Goal: Task Accomplishment & Management: Manage account settings

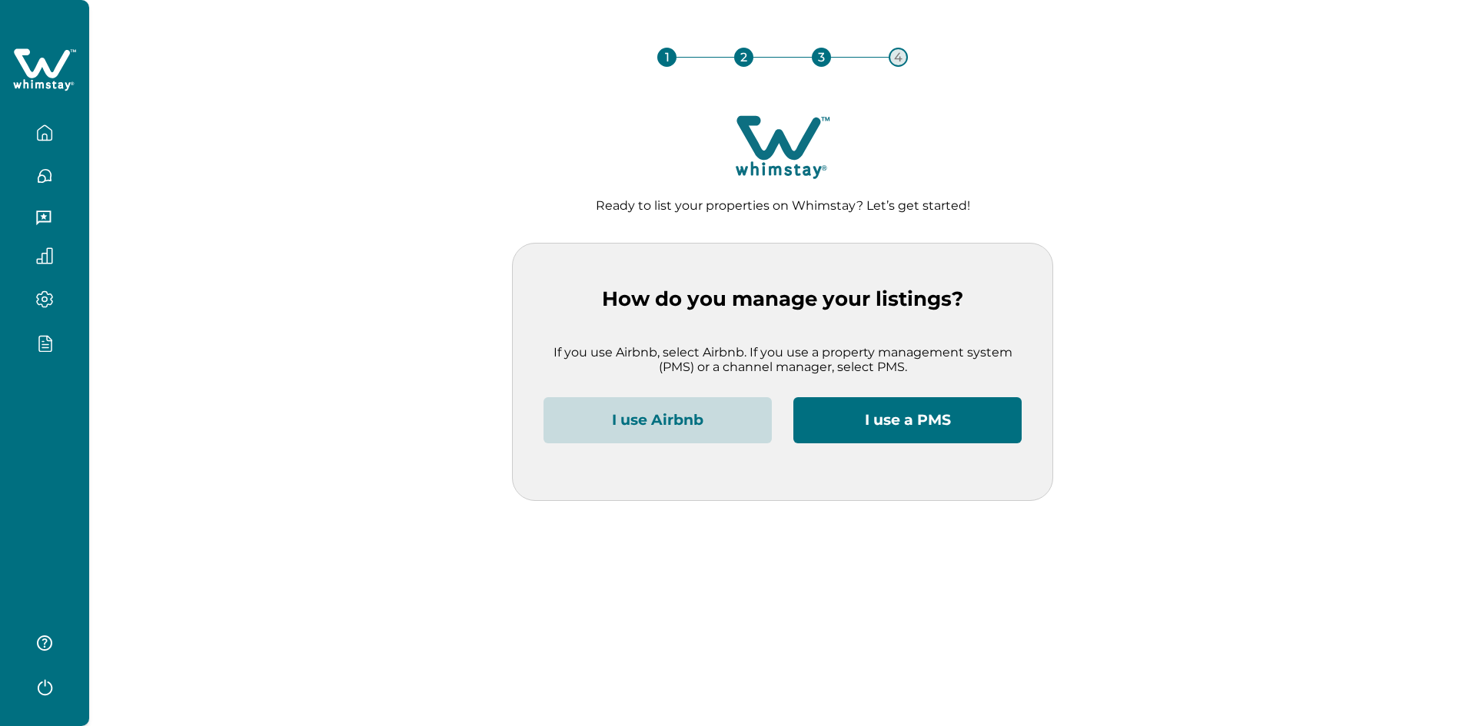
click at [50, 430] on div at bounding box center [44, 363] width 89 height 726
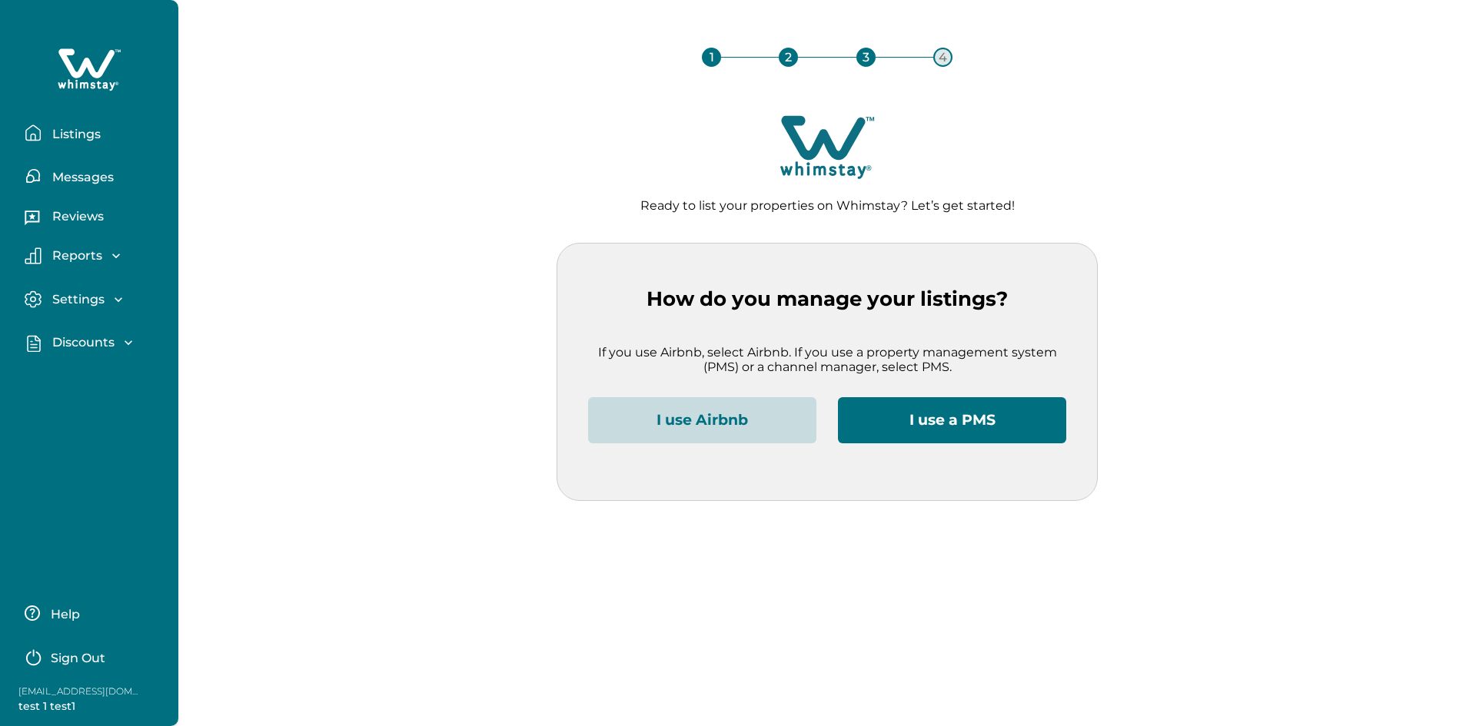
click at [75, 656] on p "Sign Out" at bounding box center [78, 658] width 55 height 15
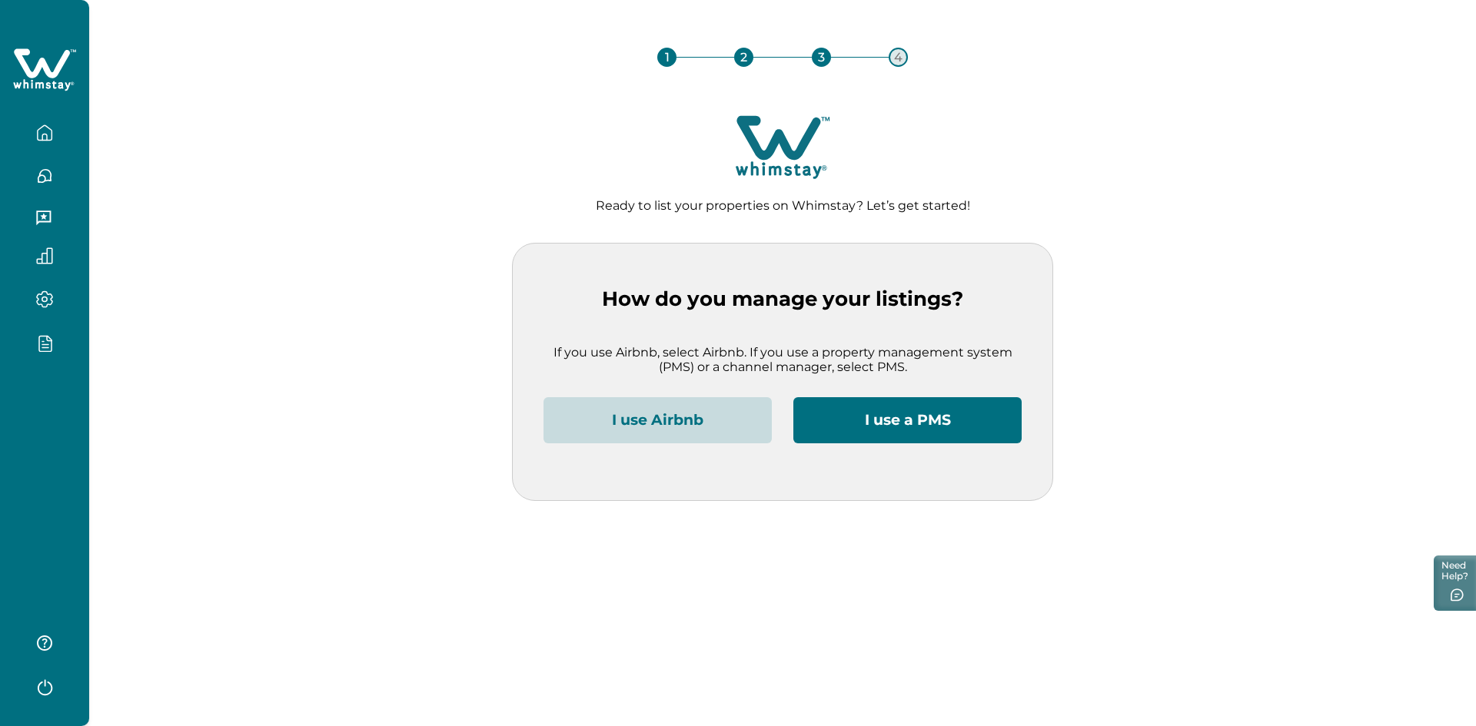
click at [45, 428] on div at bounding box center [44, 363] width 89 height 726
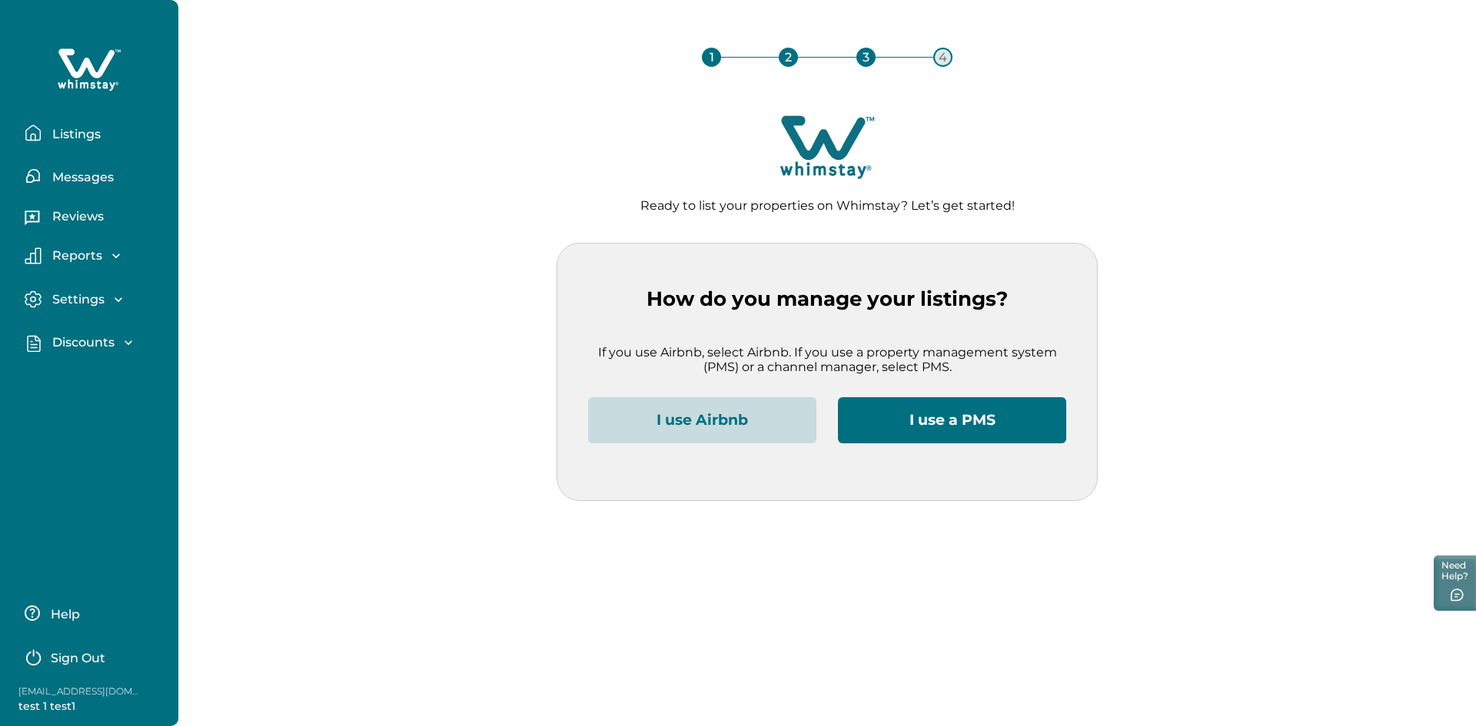
click at [95, 658] on p "Sign Out" at bounding box center [78, 658] width 55 height 15
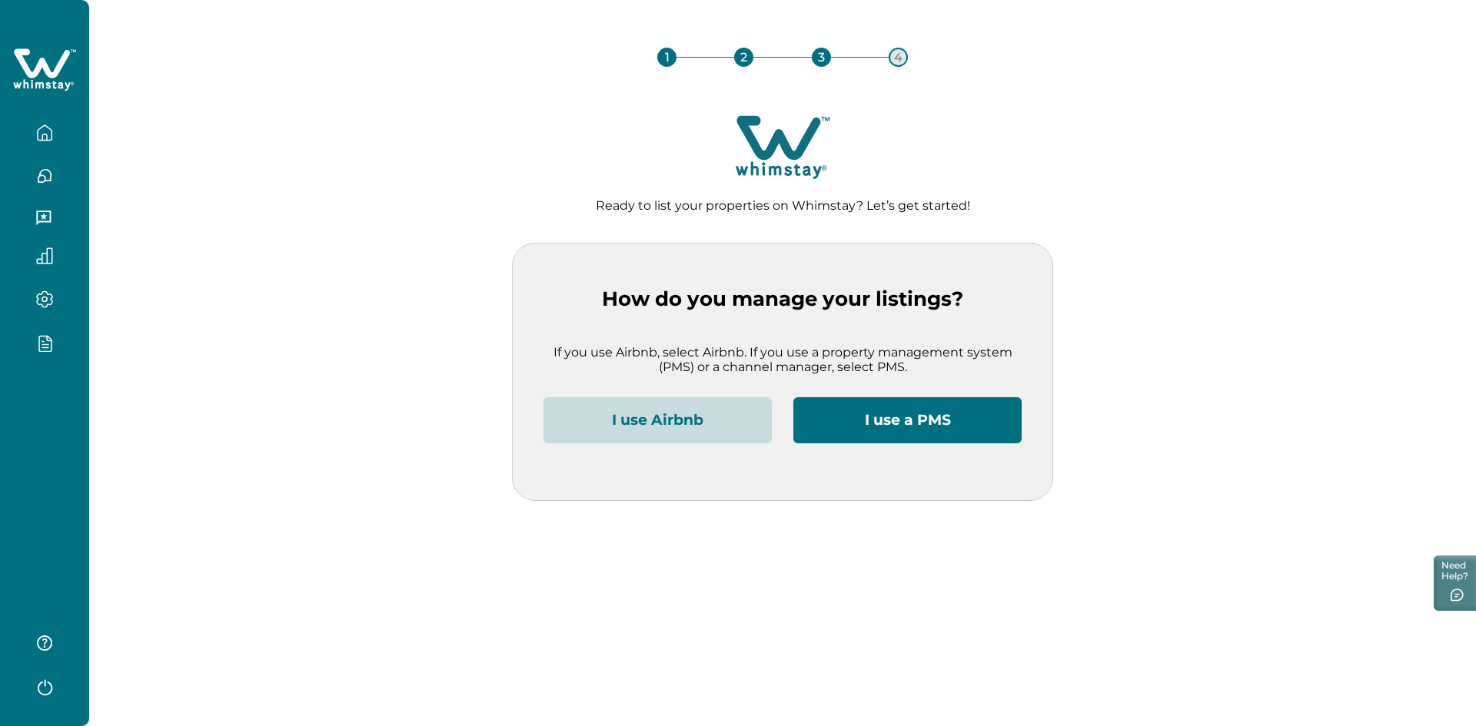
click at [63, 427] on div at bounding box center [44, 363] width 89 height 726
click at [940, 422] on button "I use a PMS" at bounding box center [907, 420] width 228 height 46
click at [59, 462] on div at bounding box center [44, 363] width 89 height 726
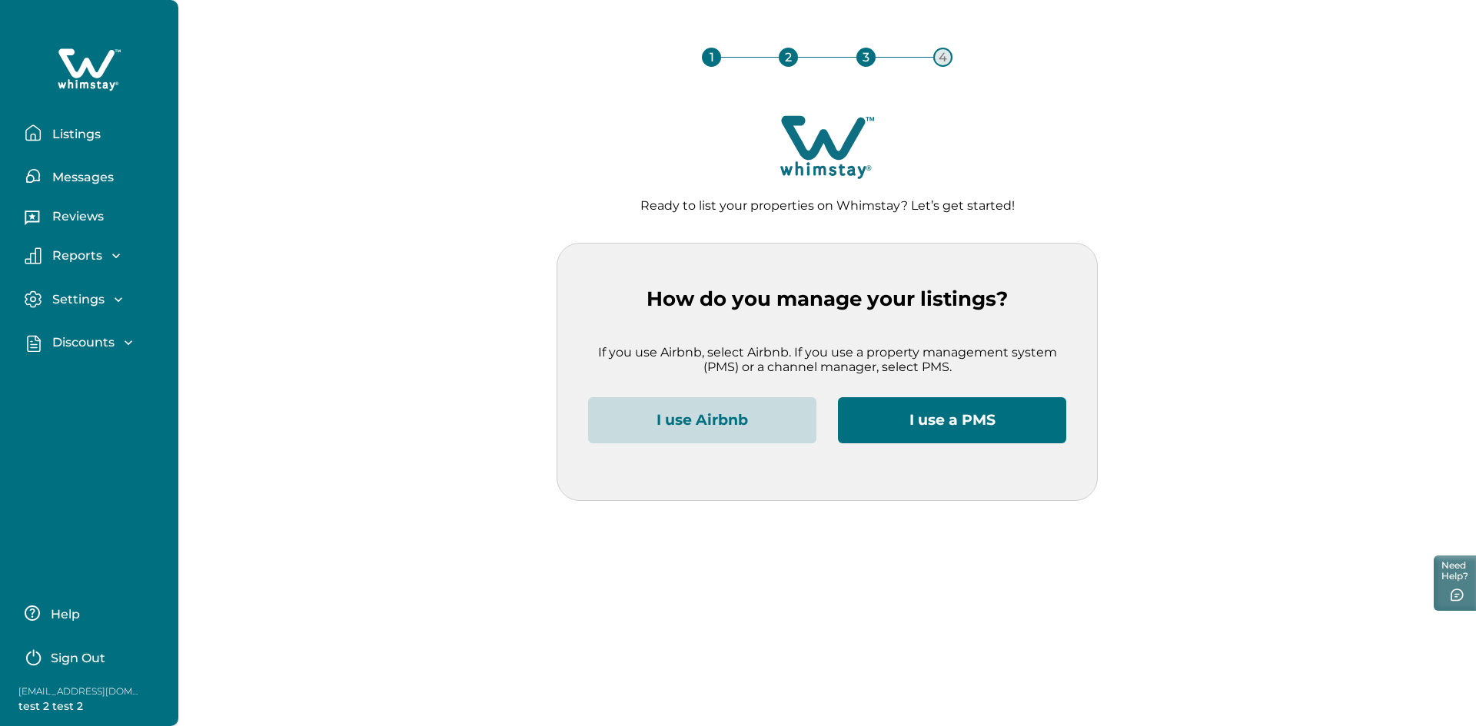
click at [88, 664] on p "Sign Out" at bounding box center [78, 658] width 55 height 15
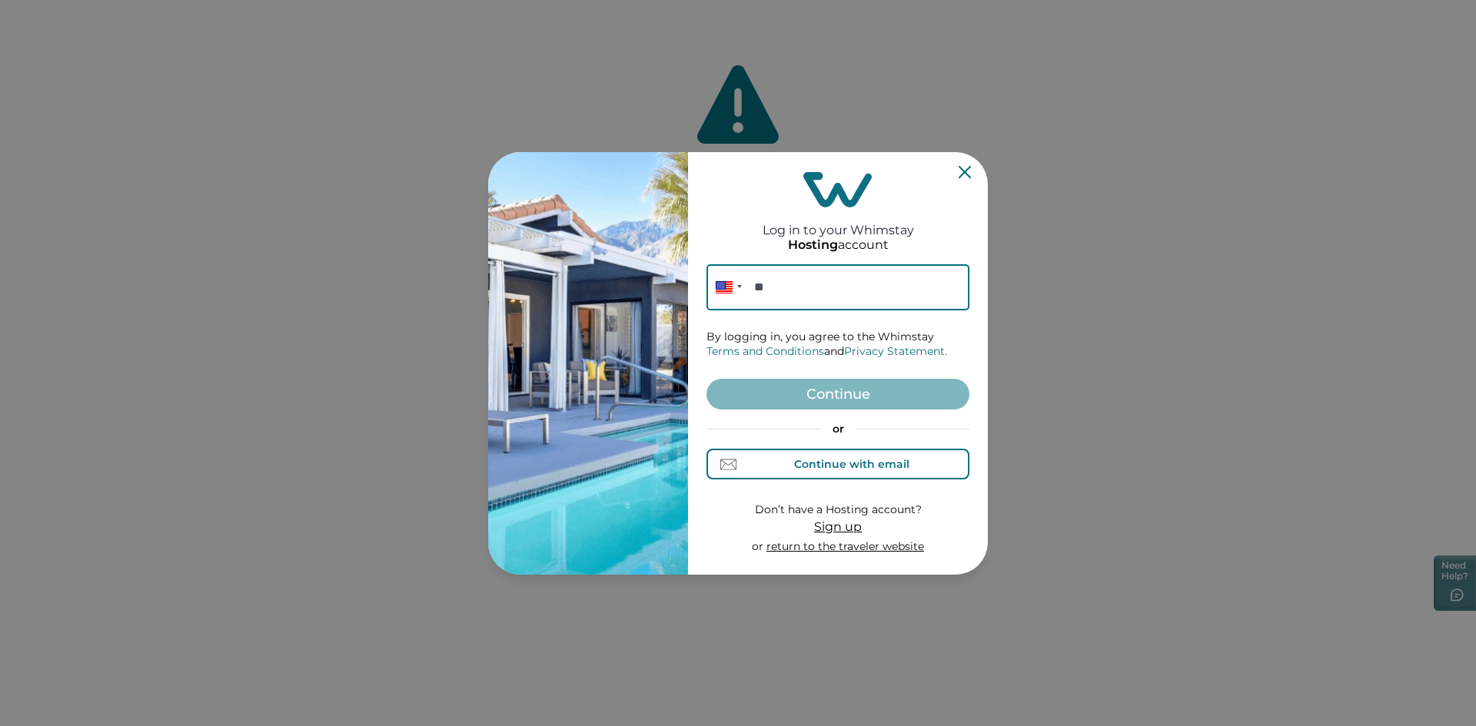
click at [821, 460] on div "Continue with email" at bounding box center [851, 464] width 115 height 12
click at [794, 299] on input at bounding box center [837, 287] width 263 height 46
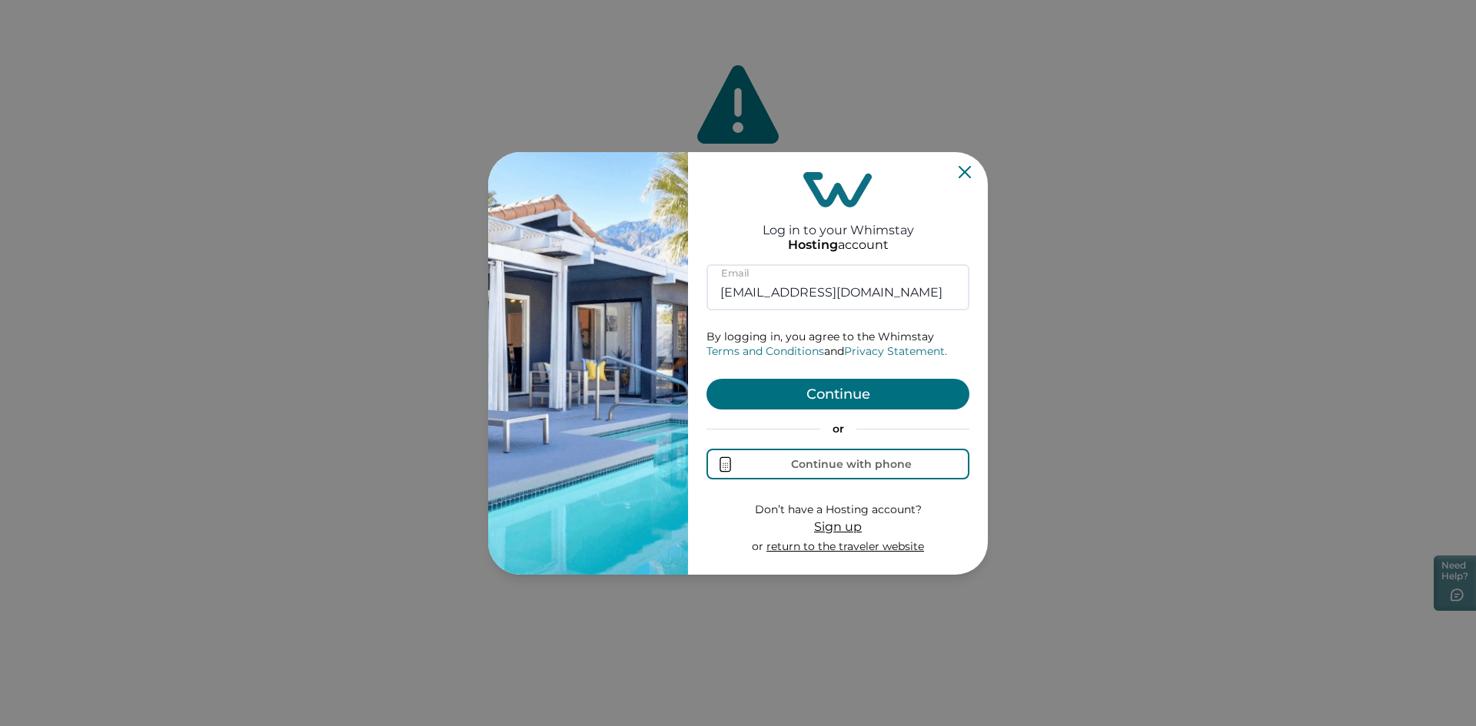
type input "testify5@yopmail.com"
click at [829, 394] on button "Continue" at bounding box center [837, 394] width 263 height 31
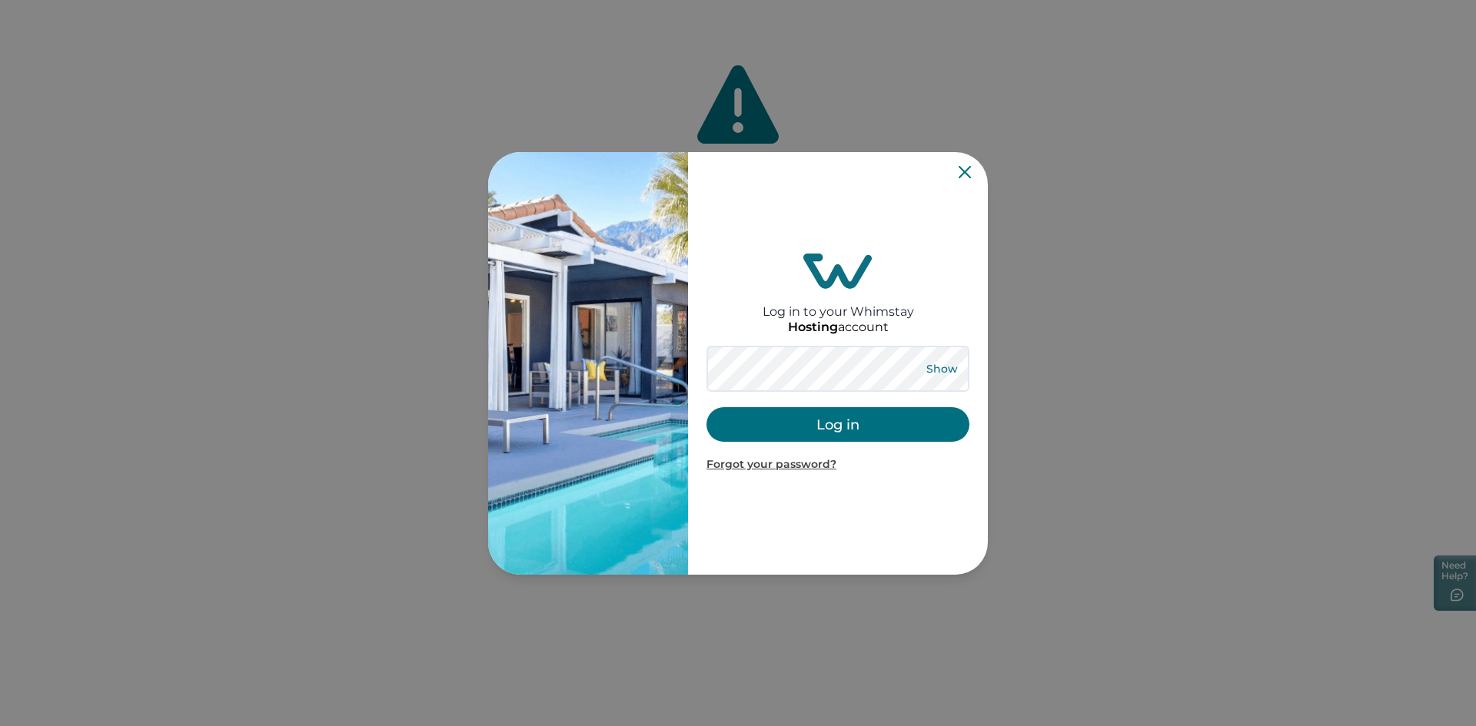
click at [933, 373] on button "Show" at bounding box center [941, 369] width 55 height 22
click at [763, 404] on div "Hide Log in Forgot your password?" at bounding box center [837, 409] width 263 height 127
click at [763, 417] on button "Log in" at bounding box center [837, 424] width 263 height 35
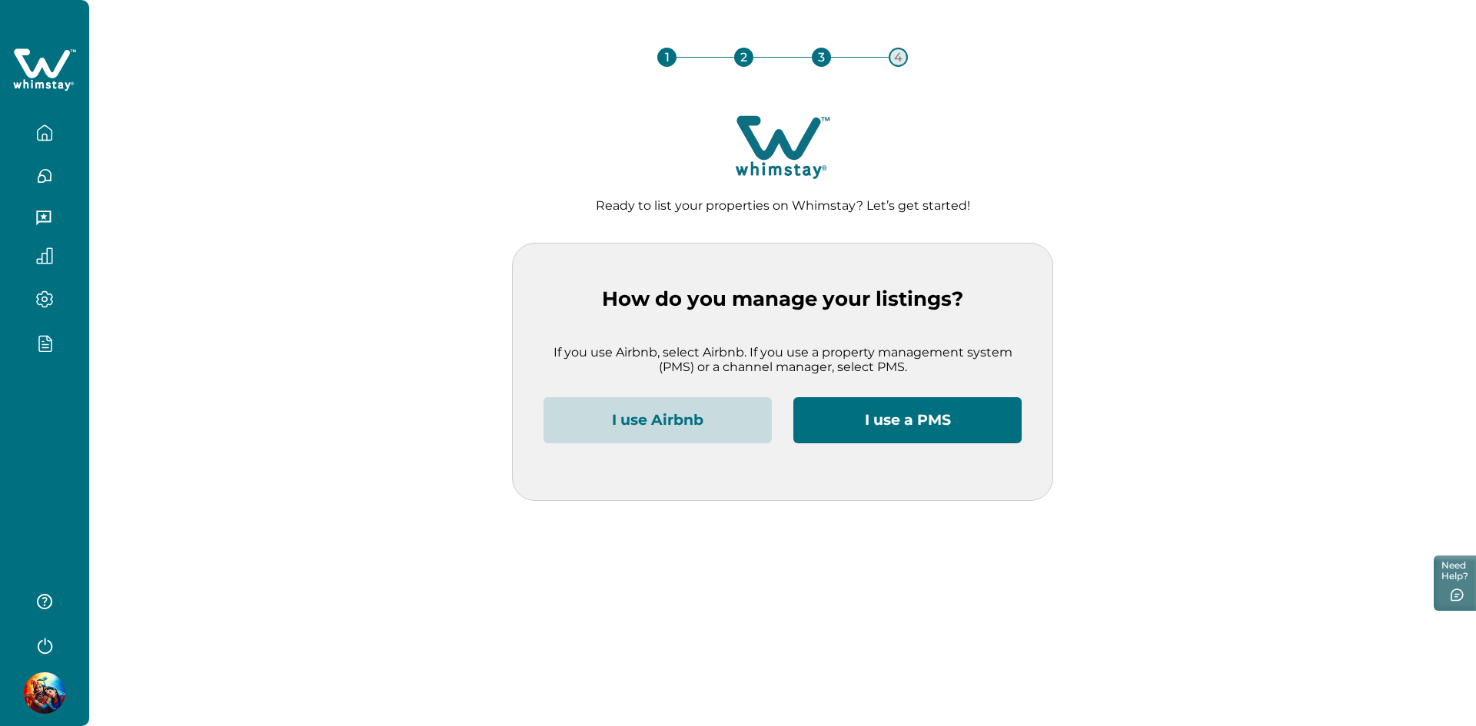
click at [68, 502] on div at bounding box center [44, 363] width 89 height 726
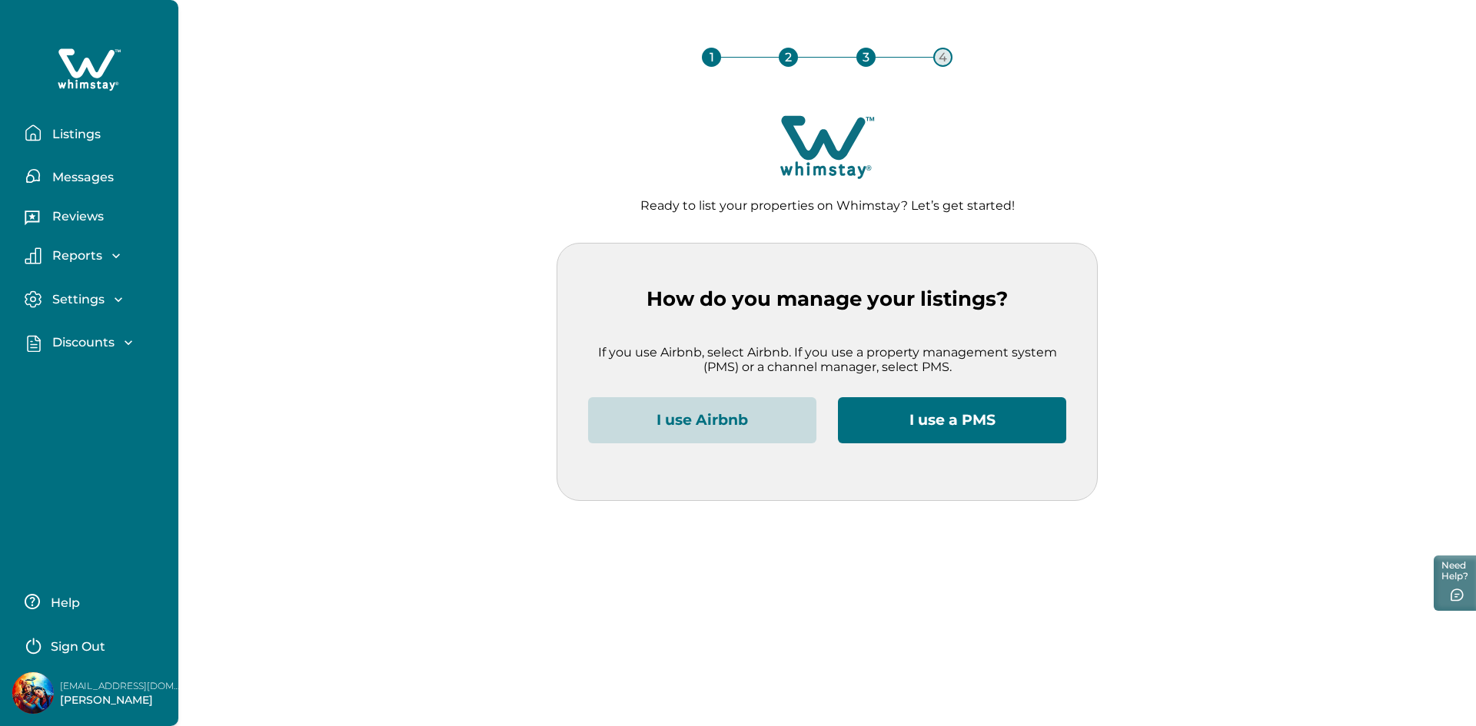
click at [85, 645] on p "Sign Out" at bounding box center [78, 647] width 55 height 15
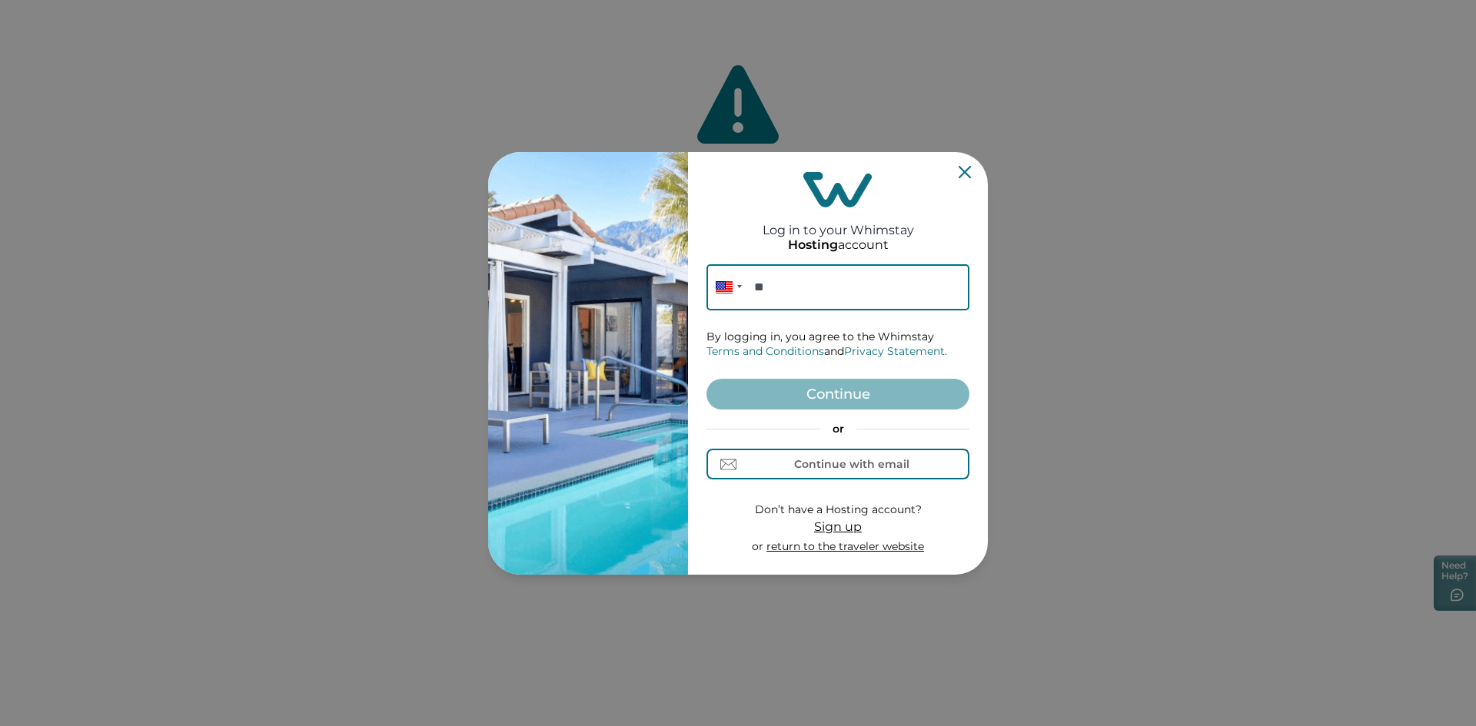
click at [973, 169] on div "Log in to your Whimstay Hosting account Phone ** By logging in, you agree to th…" at bounding box center [838, 363] width 300 height 423
click at [966, 171] on icon "Close" at bounding box center [965, 171] width 12 height 12
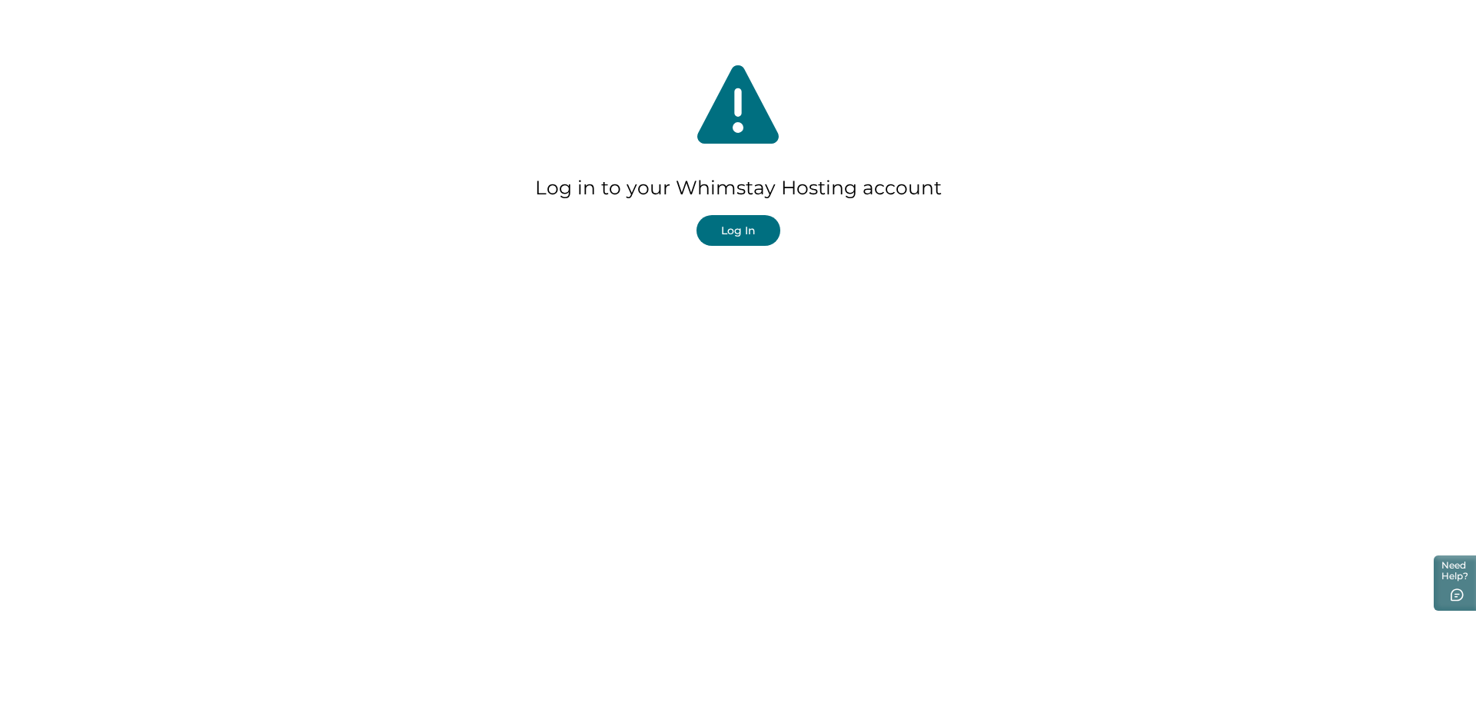
click at [732, 243] on button "Log In" at bounding box center [738, 230] width 84 height 31
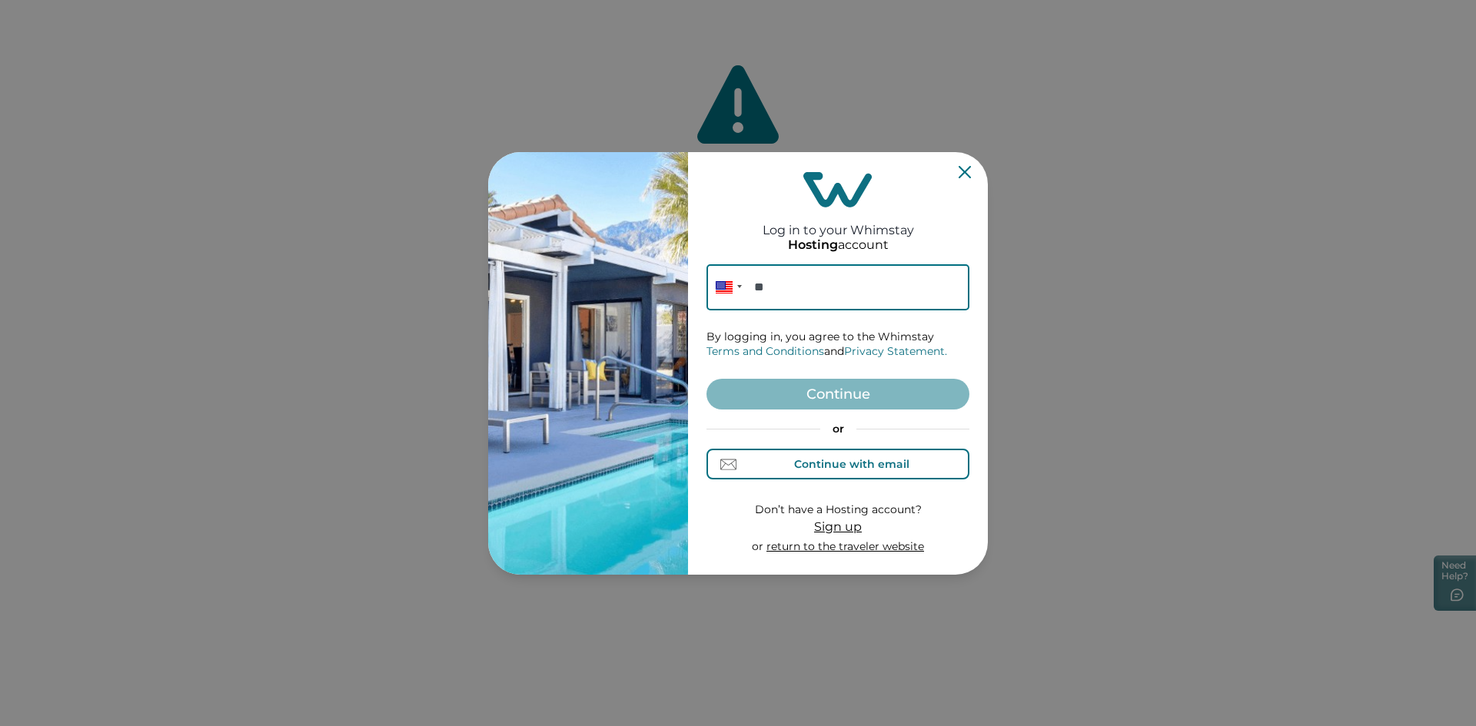
click at [839, 461] on div "Continue with email" at bounding box center [851, 464] width 115 height 12
click at [811, 286] on input at bounding box center [837, 287] width 263 height 46
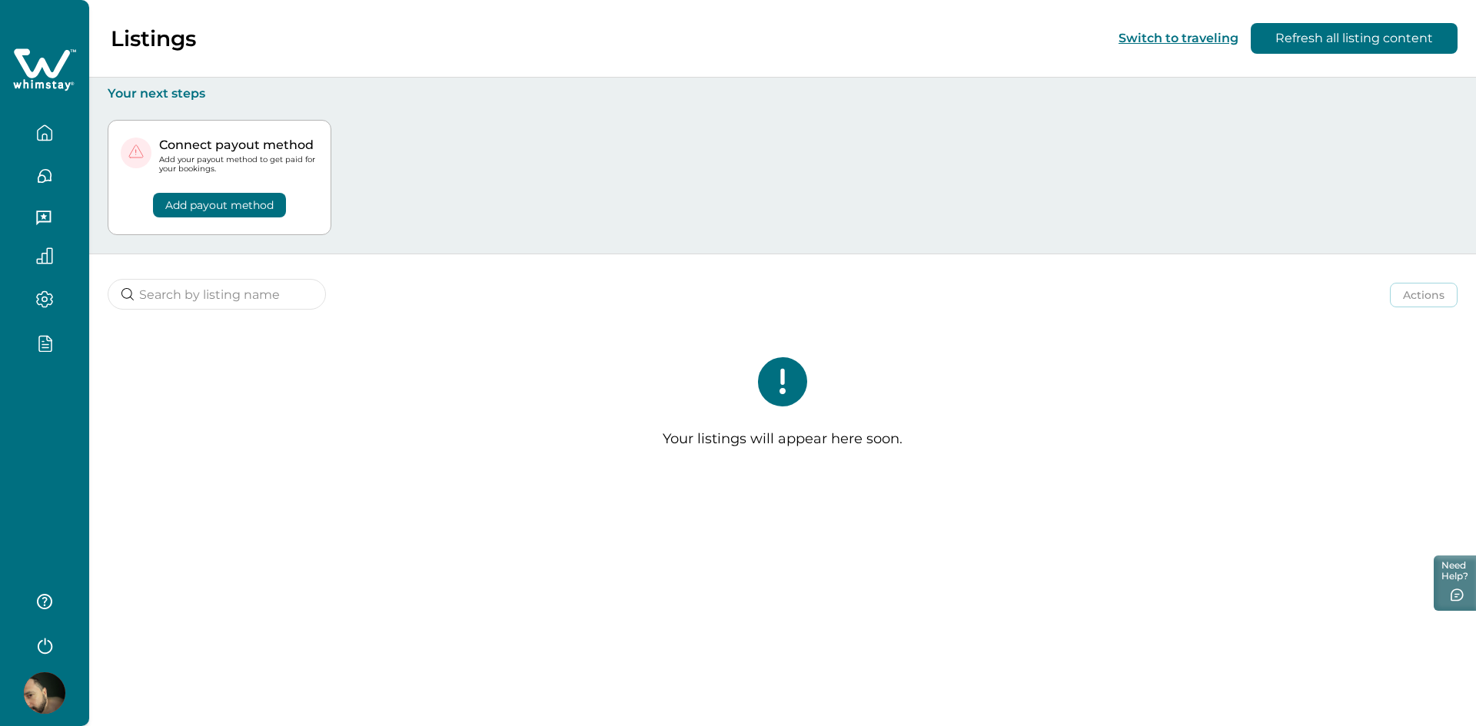
click at [45, 475] on div at bounding box center [44, 363] width 89 height 726
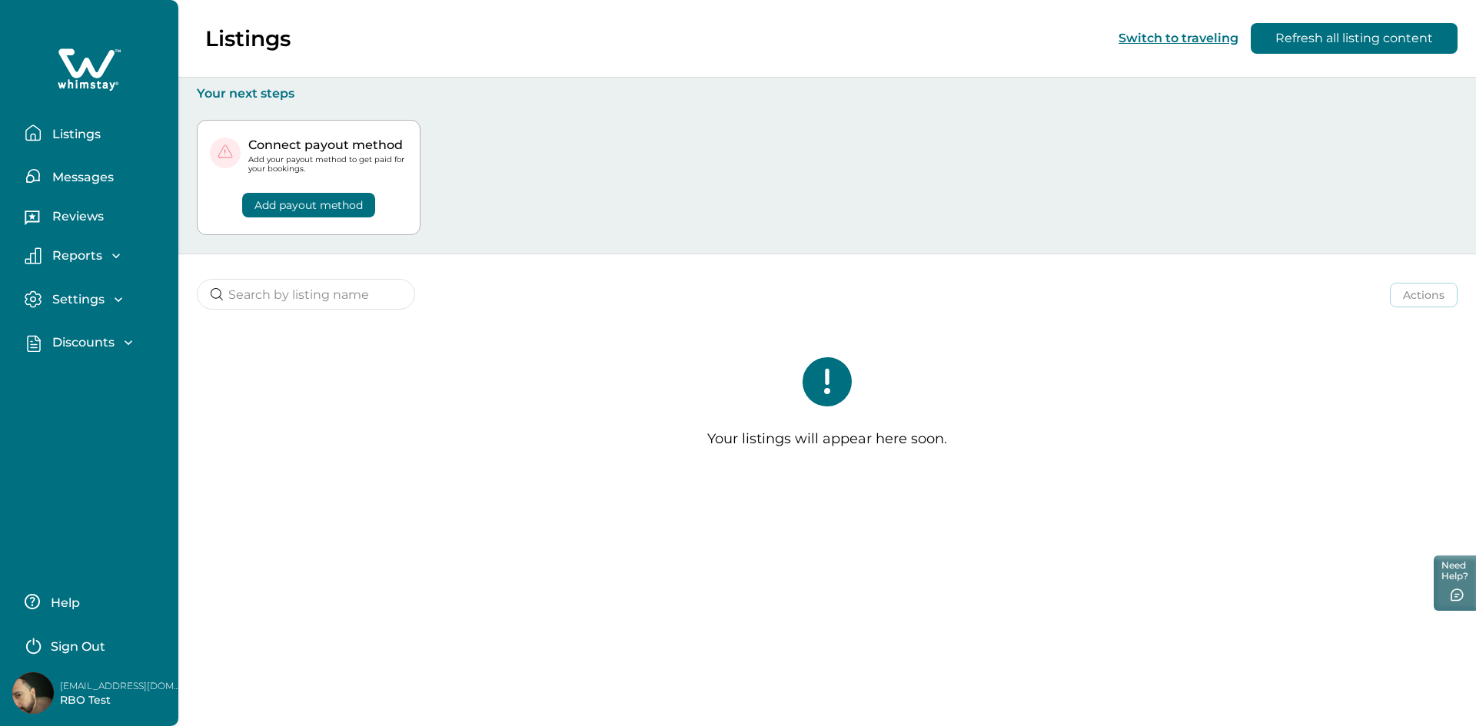
click at [1169, 41] on button "Switch to traveling" at bounding box center [1178, 38] width 120 height 15
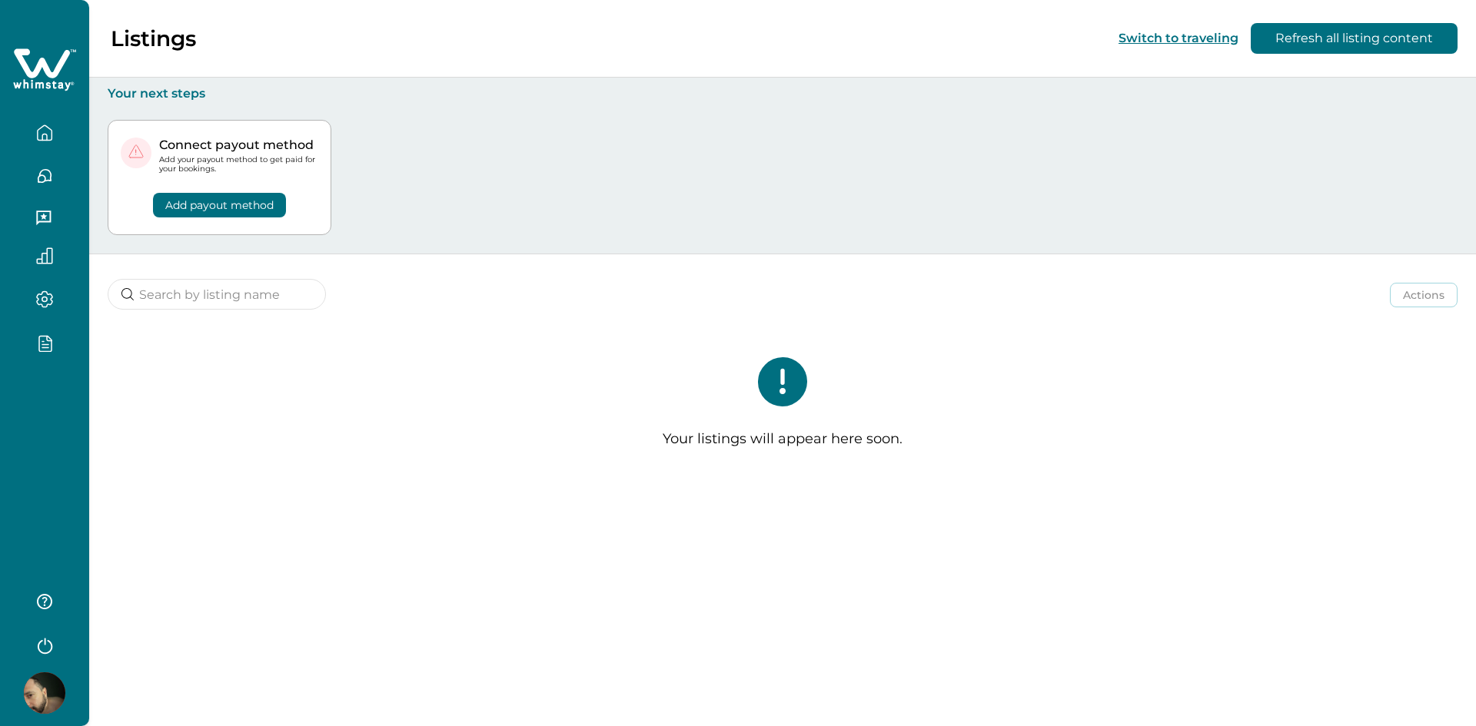
click at [43, 428] on div at bounding box center [44, 363] width 89 height 726
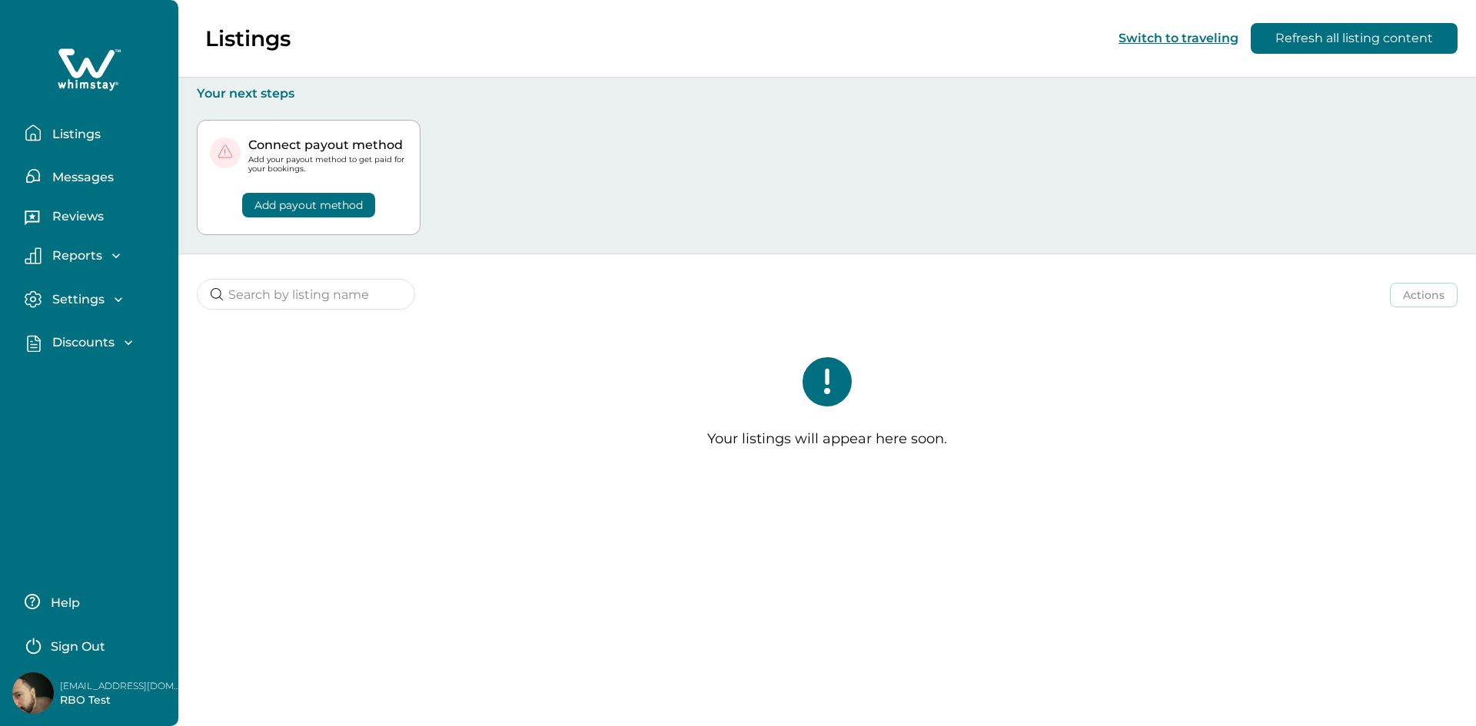
click at [68, 643] on p "Sign Out" at bounding box center [78, 647] width 55 height 15
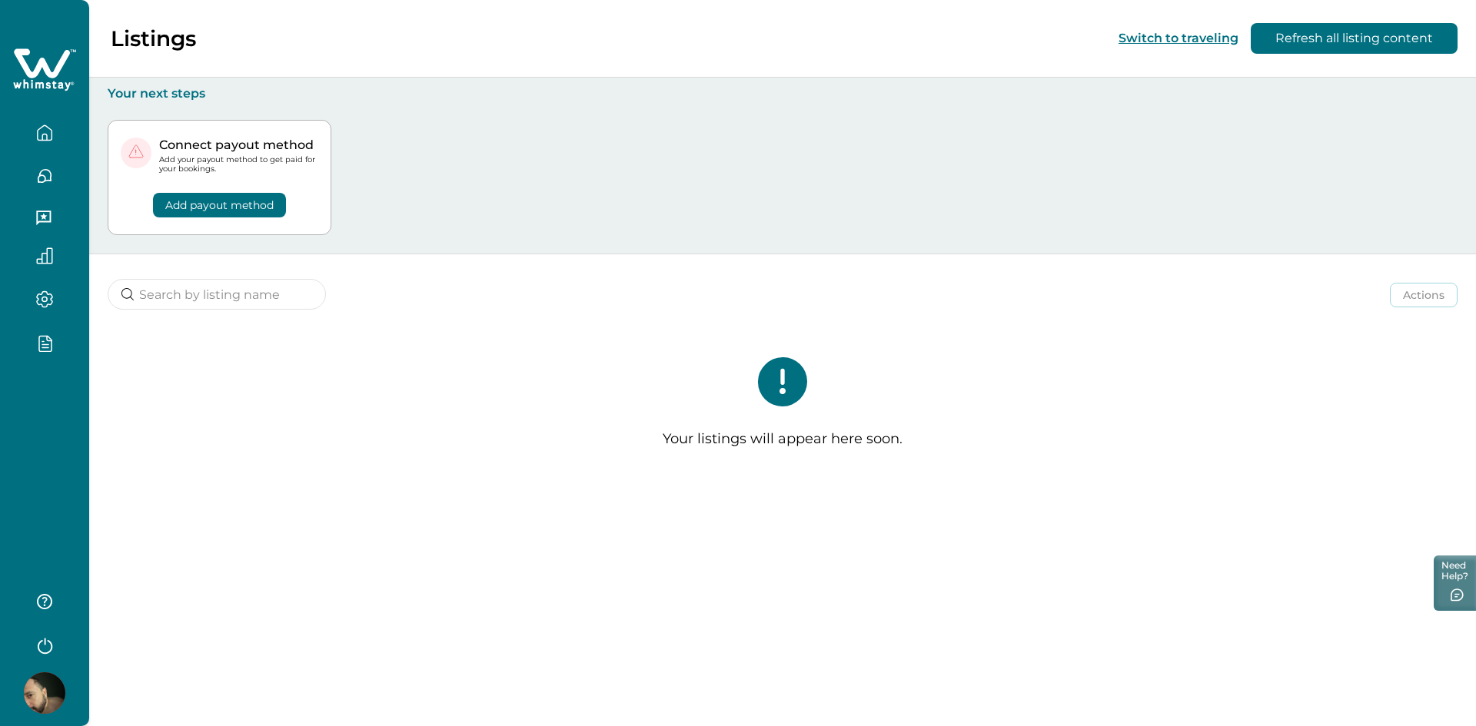
click at [56, 411] on div at bounding box center [44, 363] width 89 height 726
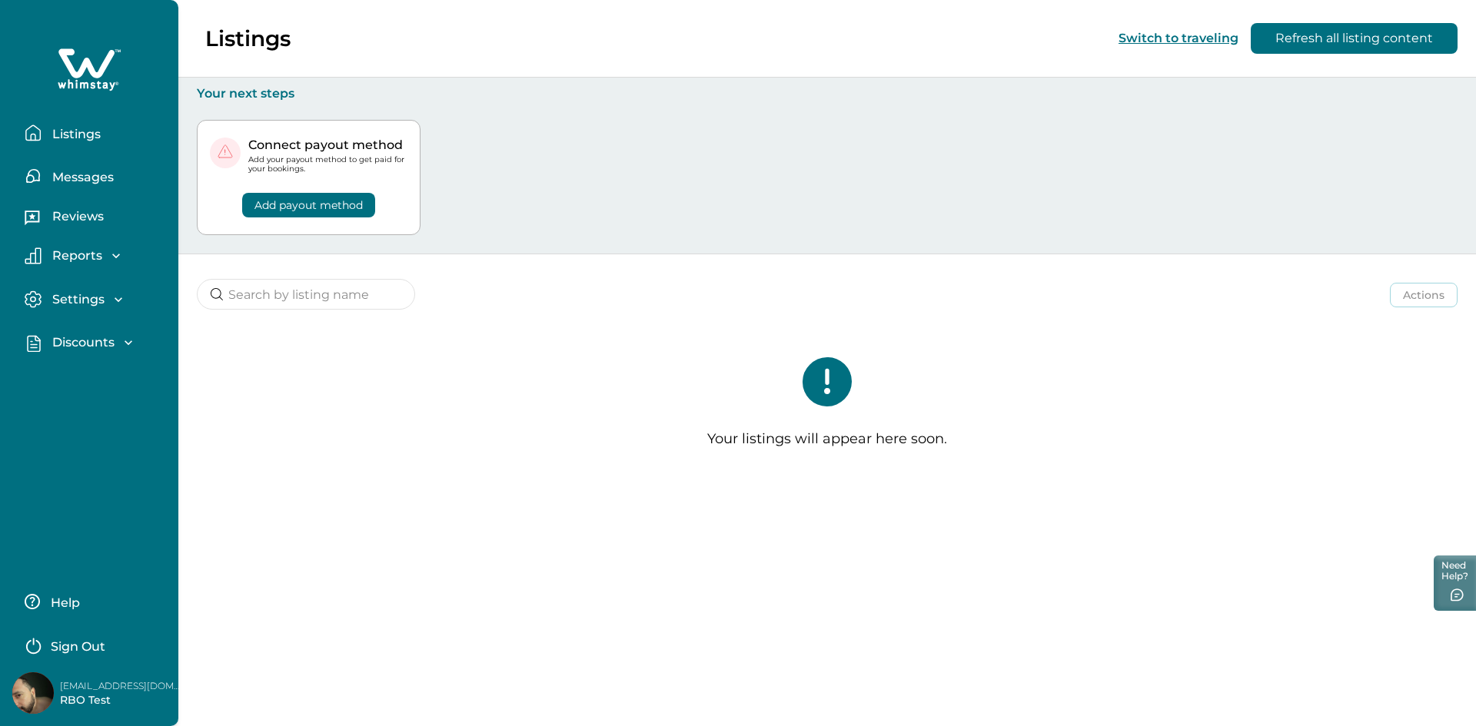
click at [97, 643] on p "Sign Out" at bounding box center [78, 647] width 55 height 15
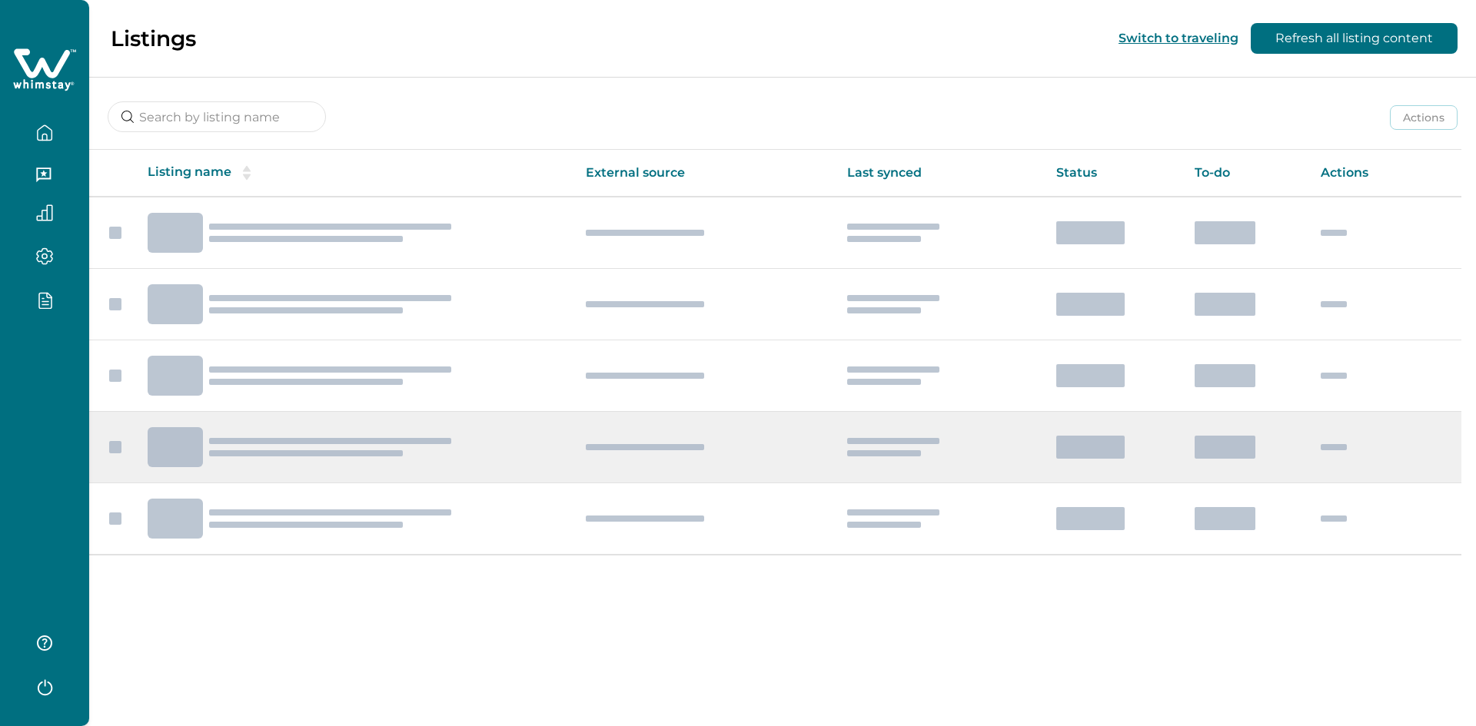
drag, startPoint x: 849, startPoint y: 434, endPoint x: 836, endPoint y: 434, distance: 13.1
click at [840, 434] on td at bounding box center [939, 447] width 209 height 71
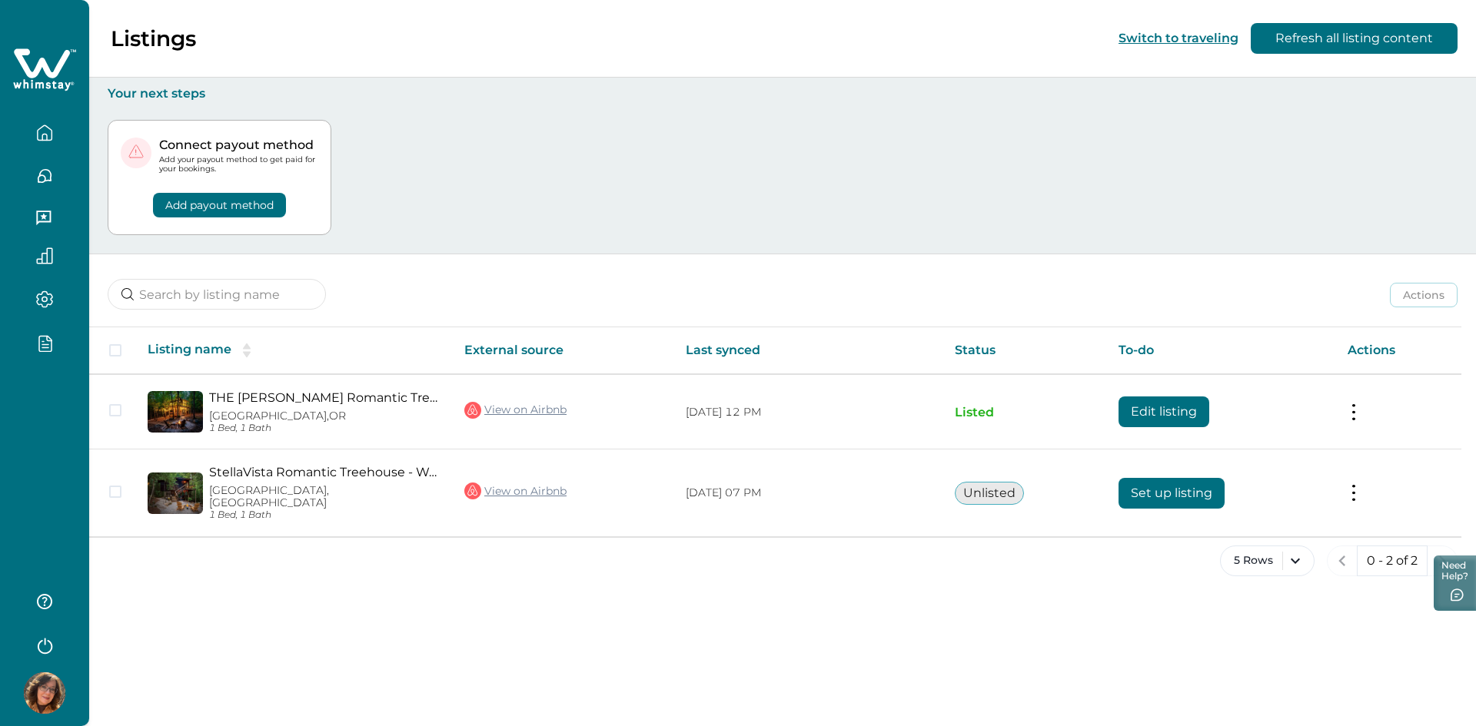
click at [53, 431] on div at bounding box center [44, 363] width 89 height 726
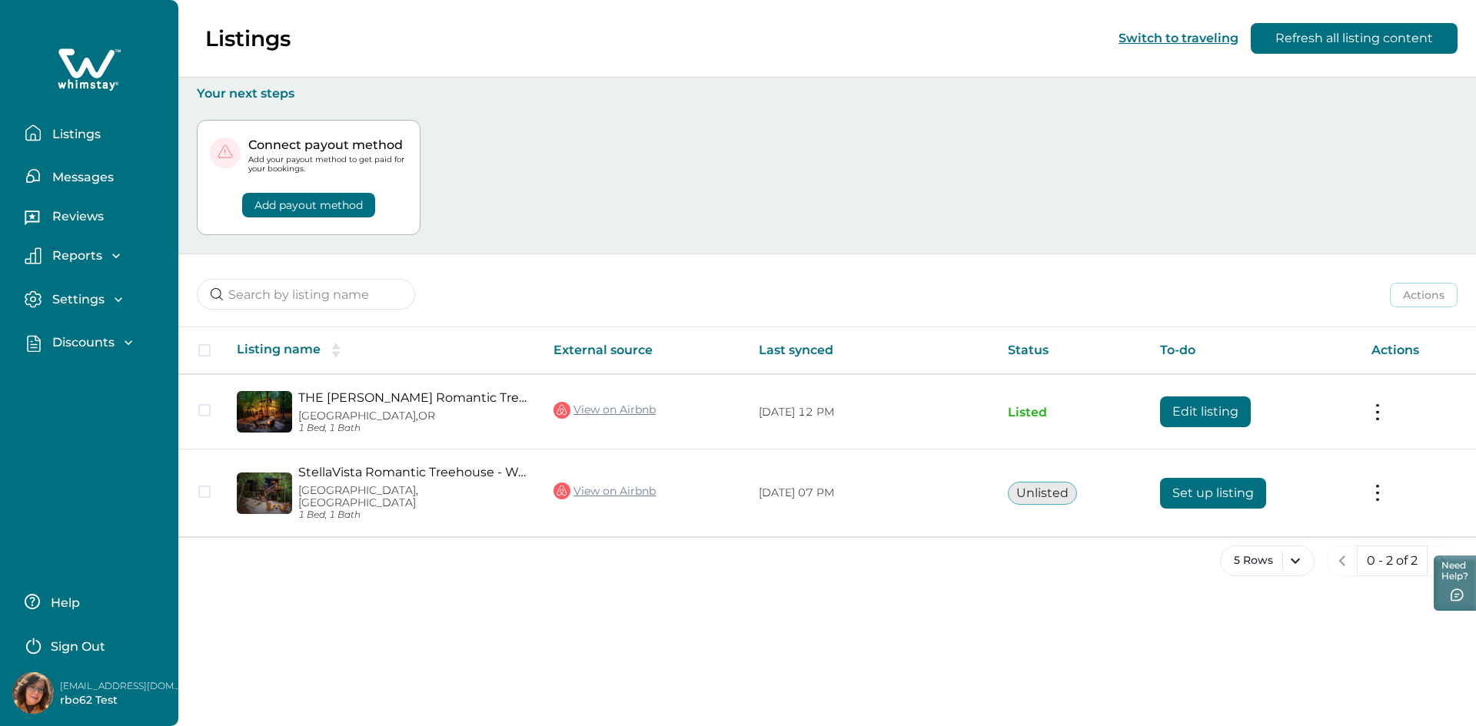
click at [91, 134] on p "Listings" at bounding box center [74, 134] width 53 height 15
click at [59, 132] on p "Listings" at bounding box center [74, 134] width 53 height 15
click at [904, 584] on div "5 Rows 0 - 2 of 2" at bounding box center [826, 573] width 1297 height 55
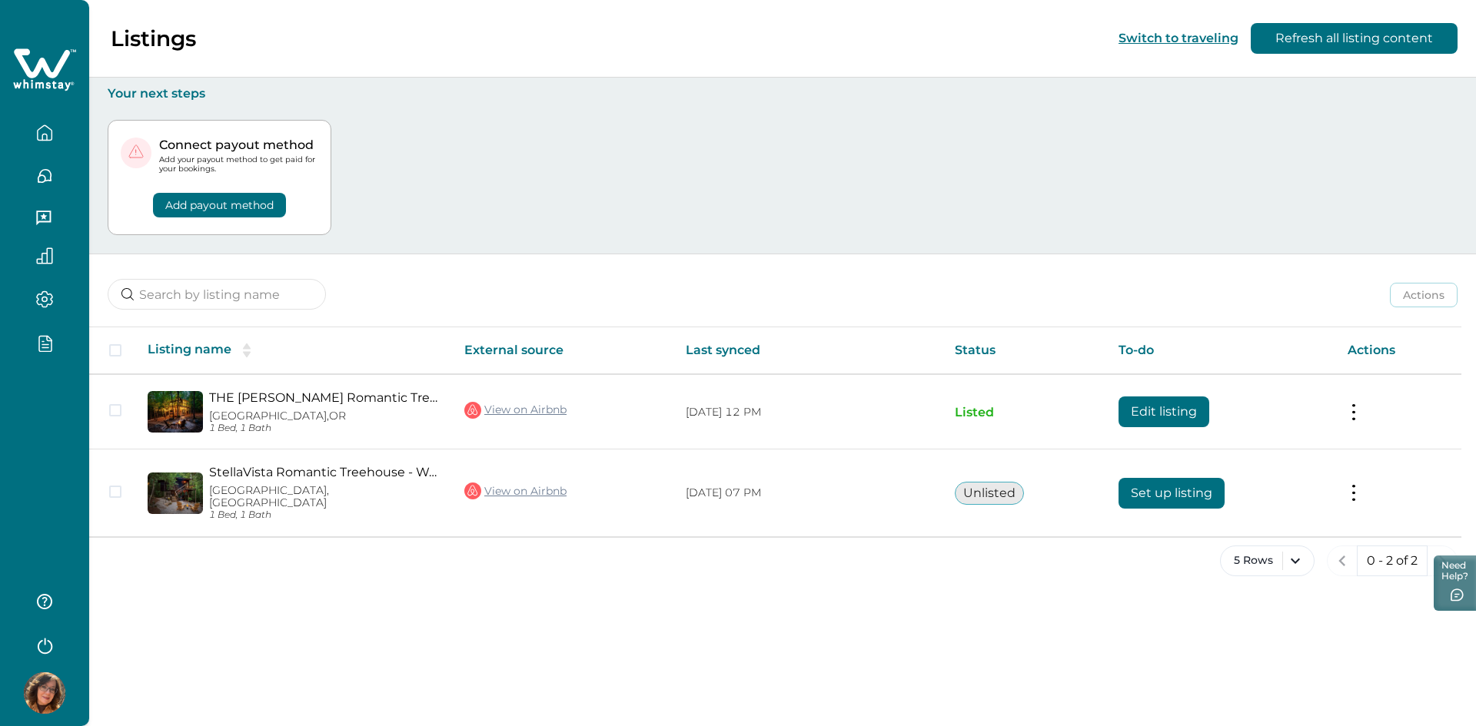
click at [68, 455] on div at bounding box center [44, 363] width 89 height 726
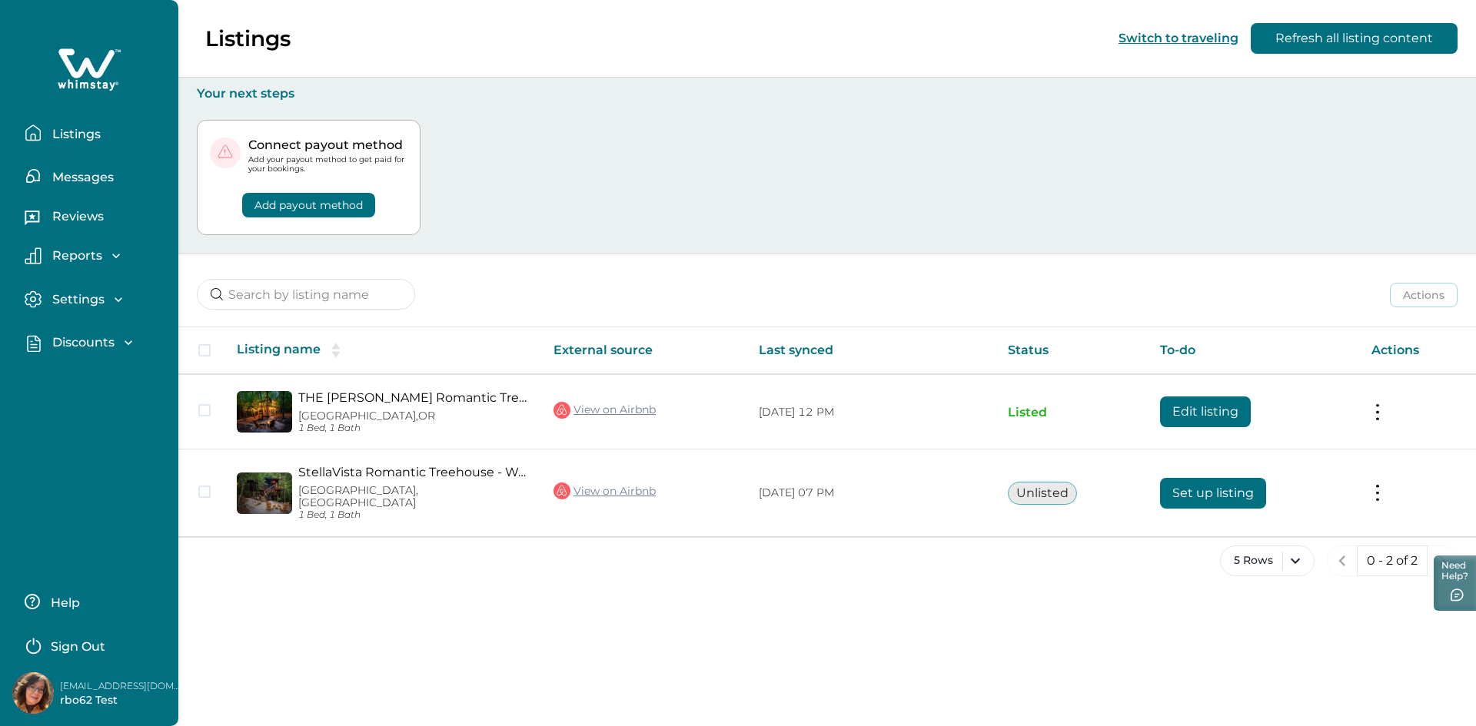
click at [65, 637] on button "Sign Out" at bounding box center [93, 645] width 136 height 31
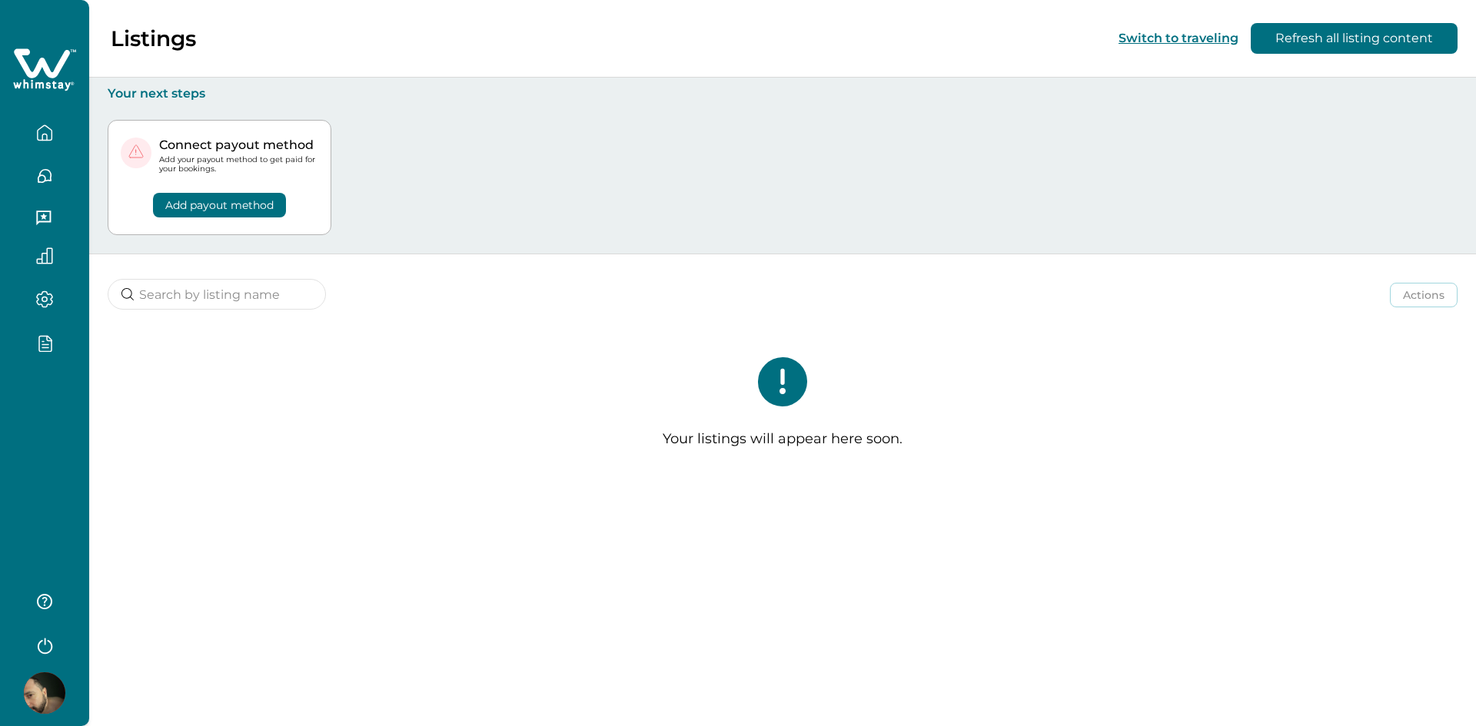
click at [62, 430] on div at bounding box center [44, 363] width 89 height 726
click at [1043, 533] on div "Listings Switch to traveling Refresh all listing content Your next steps Connec…" at bounding box center [782, 363] width 1387 height 726
click at [28, 444] on div at bounding box center [44, 363] width 89 height 726
click at [74, 456] on div at bounding box center [44, 363] width 89 height 726
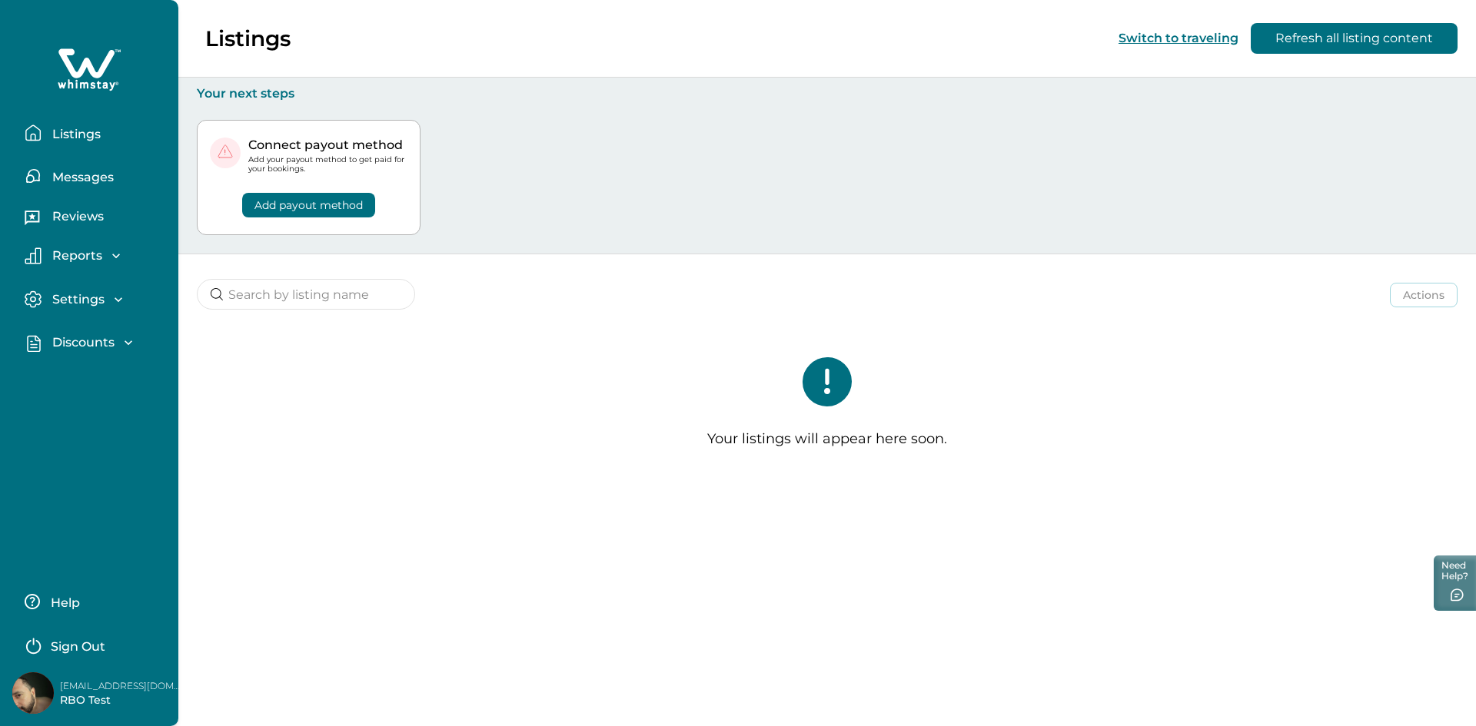
click at [88, 646] on p "Sign Out" at bounding box center [78, 647] width 55 height 15
